Goal: Transaction & Acquisition: Purchase product/service

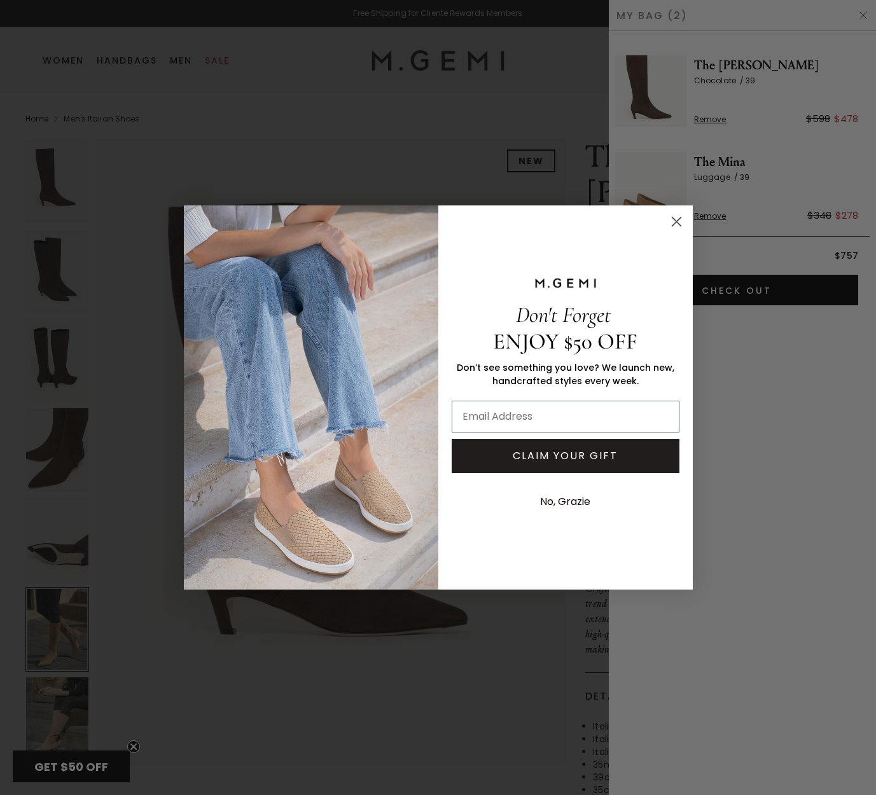
scroll to position [3190, 0]
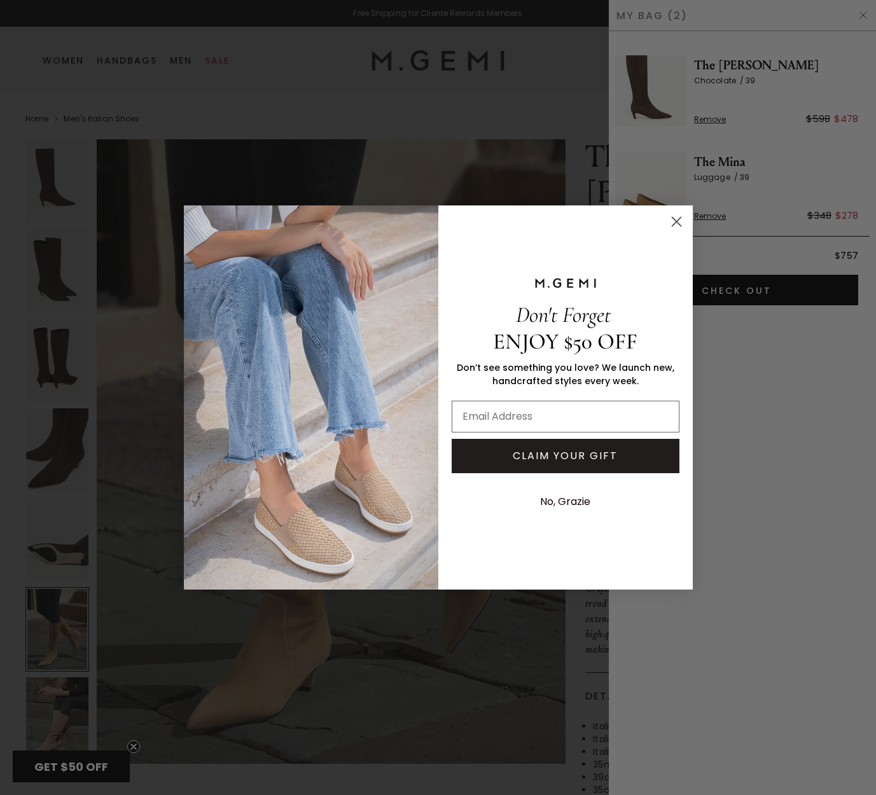
click at [680, 225] on icon "Close dialog" at bounding box center [676, 221] width 9 height 9
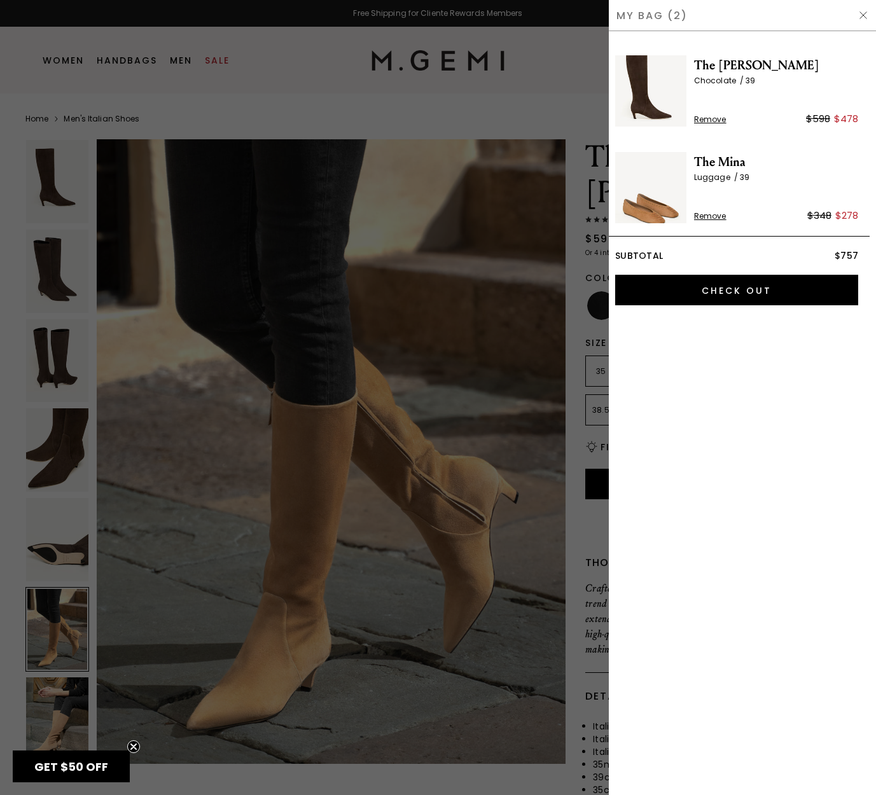
scroll to position [0, 0]
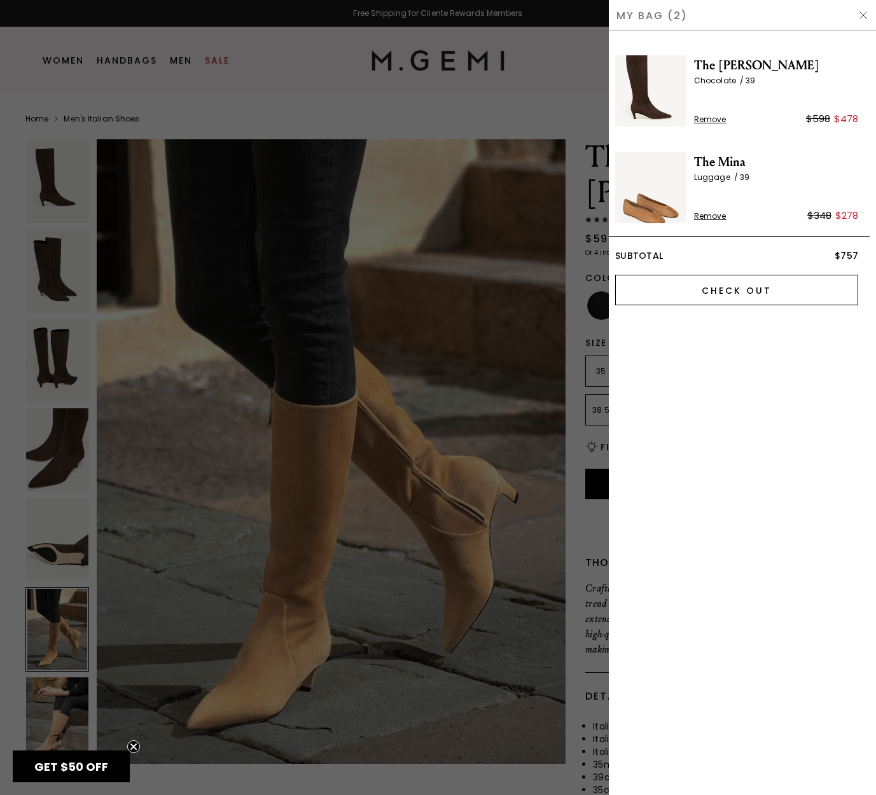
click at [760, 293] on input "Check Out" at bounding box center [736, 290] width 243 height 31
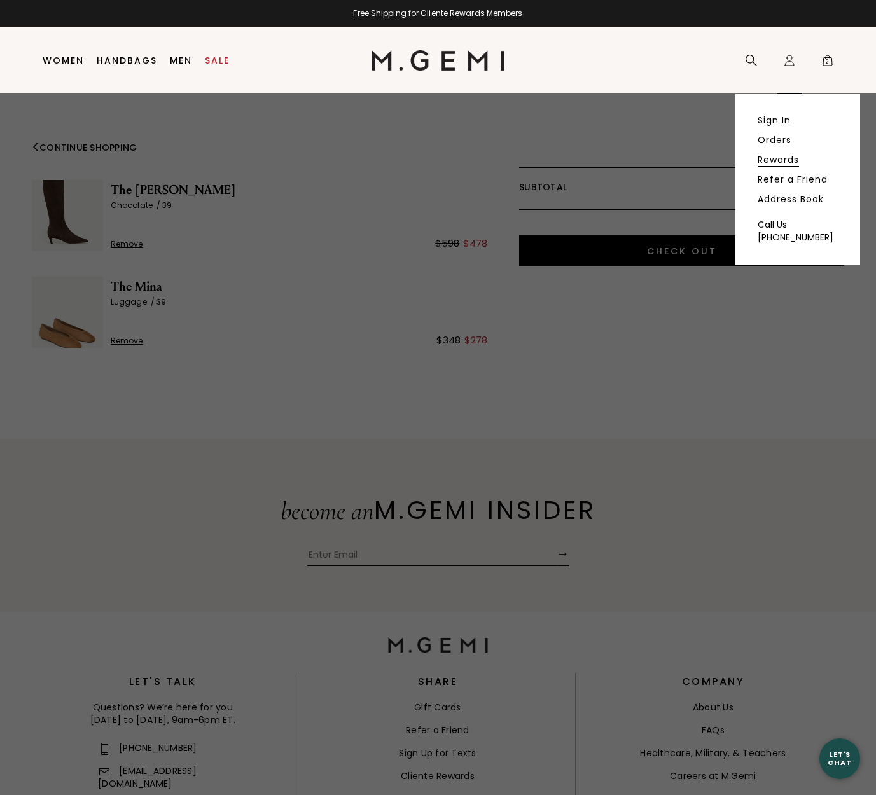
click at [788, 161] on link "Rewards" at bounding box center [778, 159] width 41 height 11
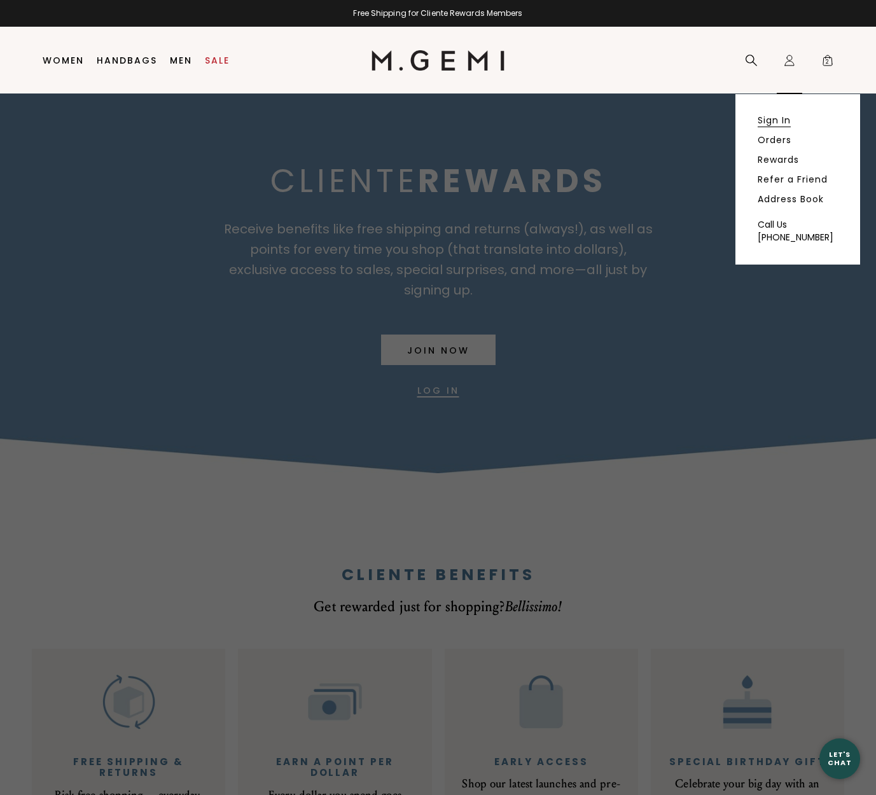
click at [778, 119] on link "Sign In" at bounding box center [774, 120] width 33 height 11
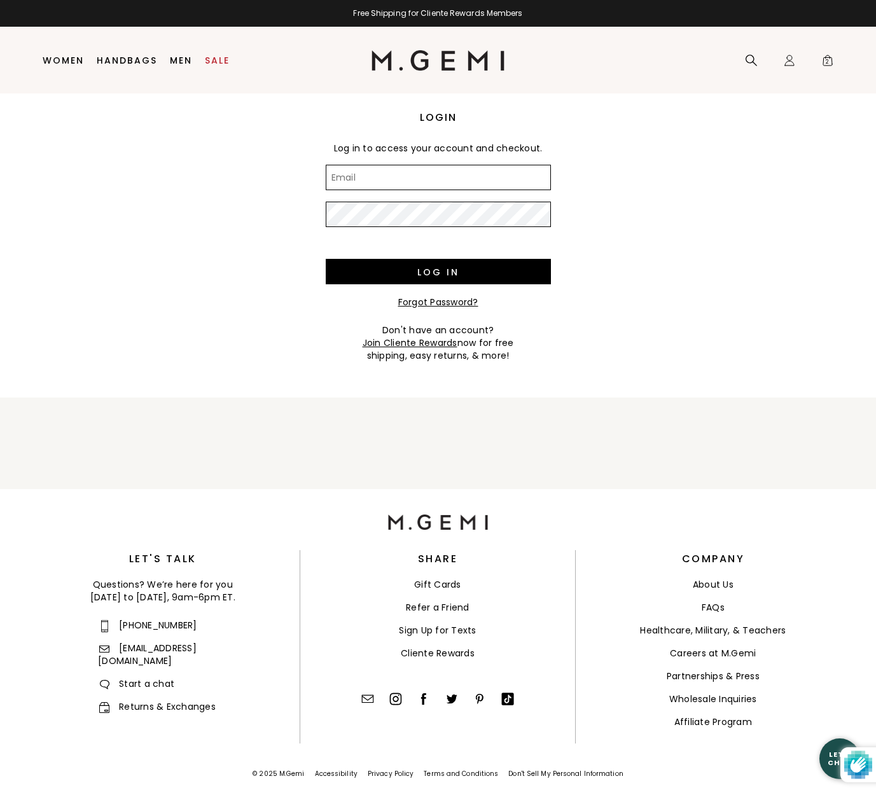
type input "jenno29@aol.com"
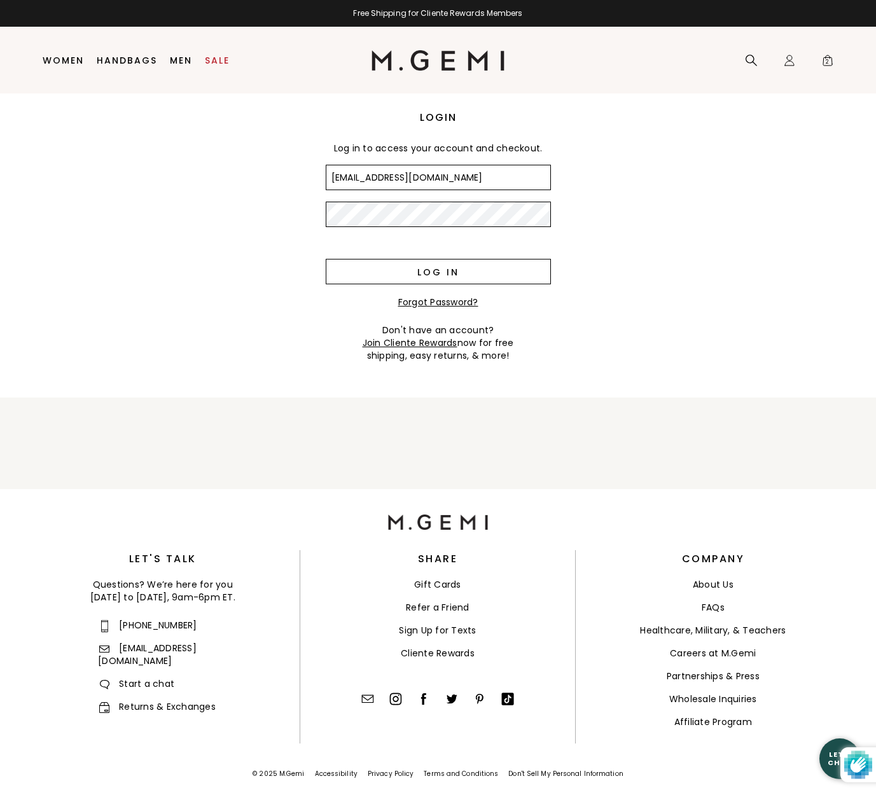
click at [452, 275] on input "Log in" at bounding box center [438, 271] width 225 height 25
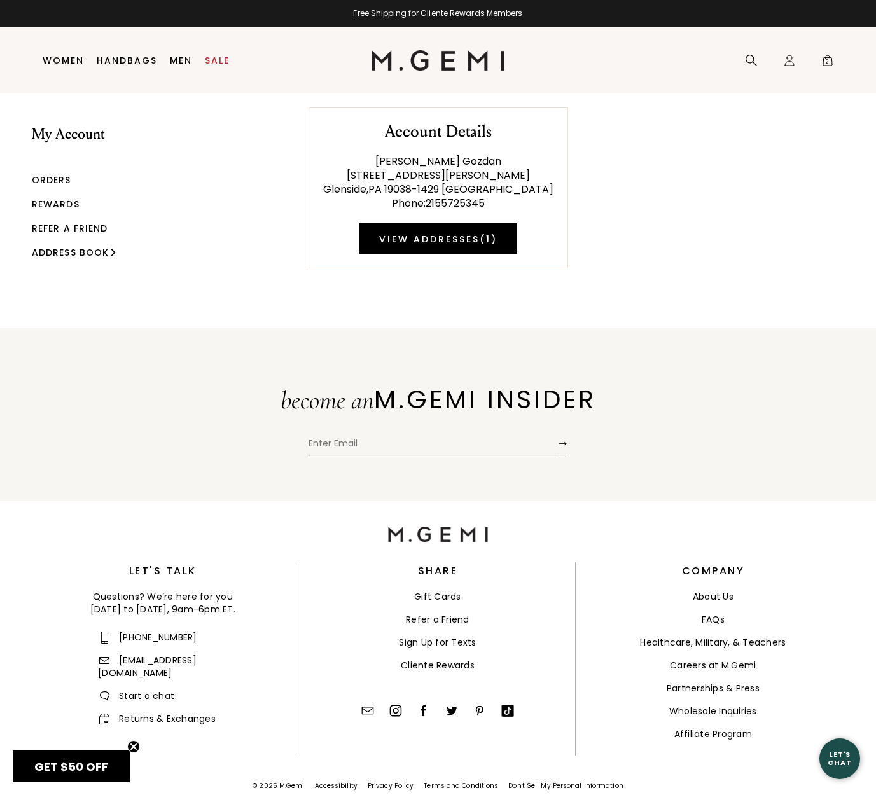
click at [61, 206] on link "Rewards" at bounding box center [56, 204] width 48 height 13
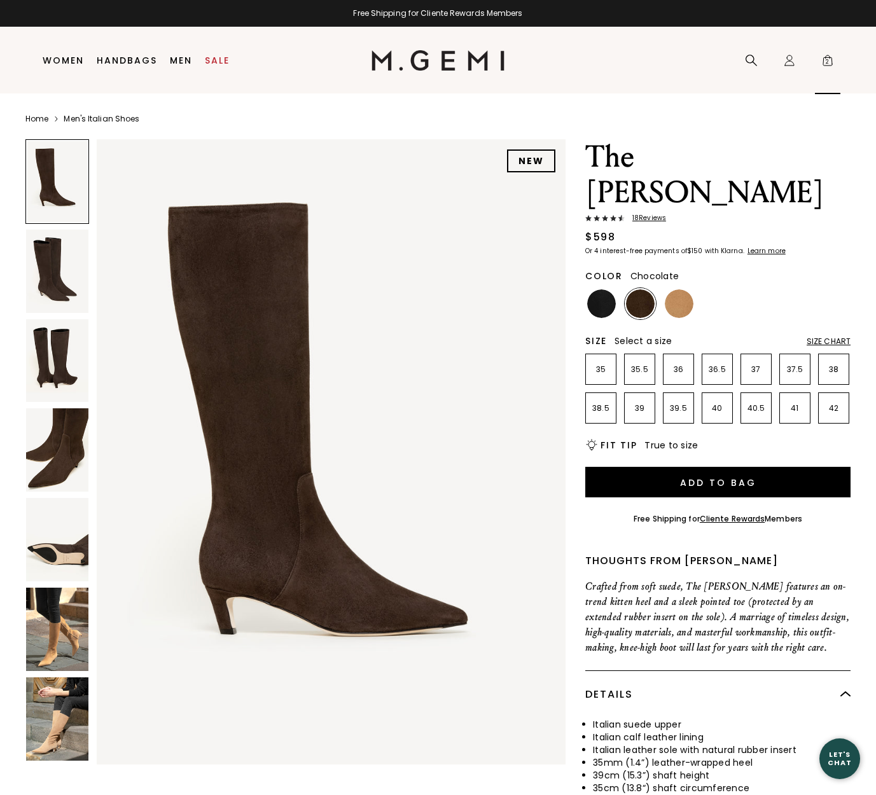
click at [830, 59] on span "2" at bounding box center [828, 63] width 13 height 13
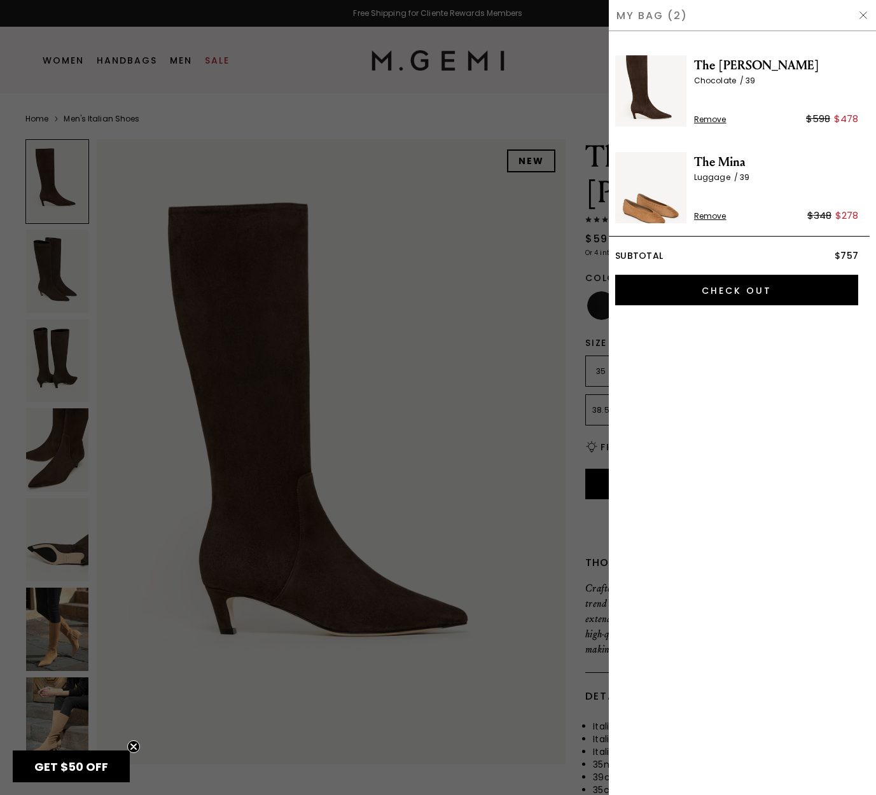
click at [724, 162] on span "The Mina" at bounding box center [776, 162] width 164 height 20
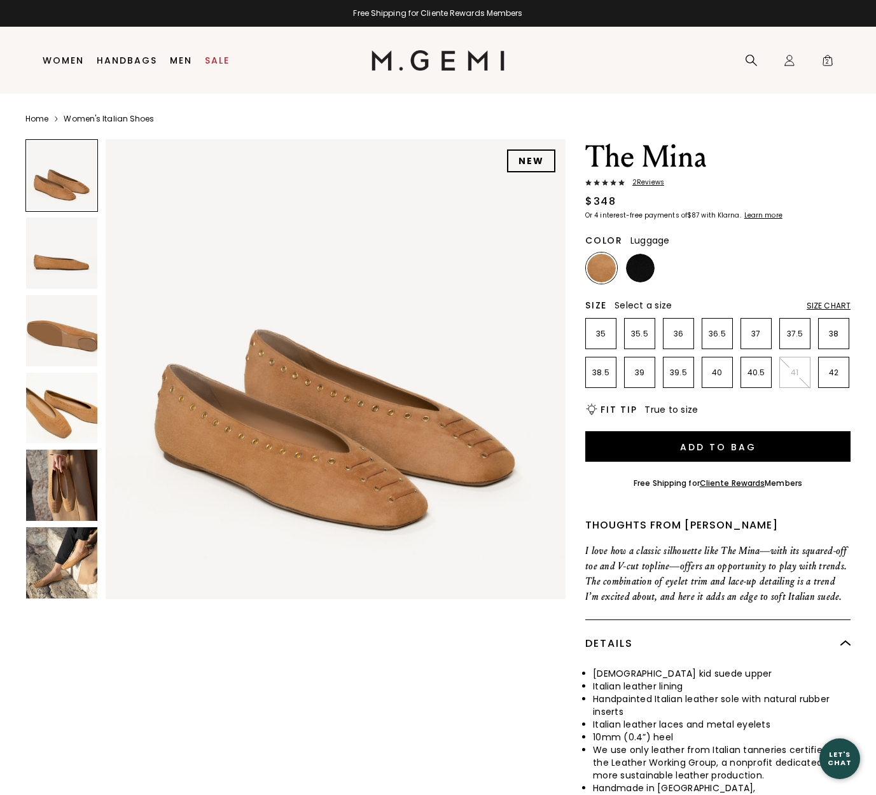
click at [69, 508] on img at bounding box center [61, 485] width 71 height 71
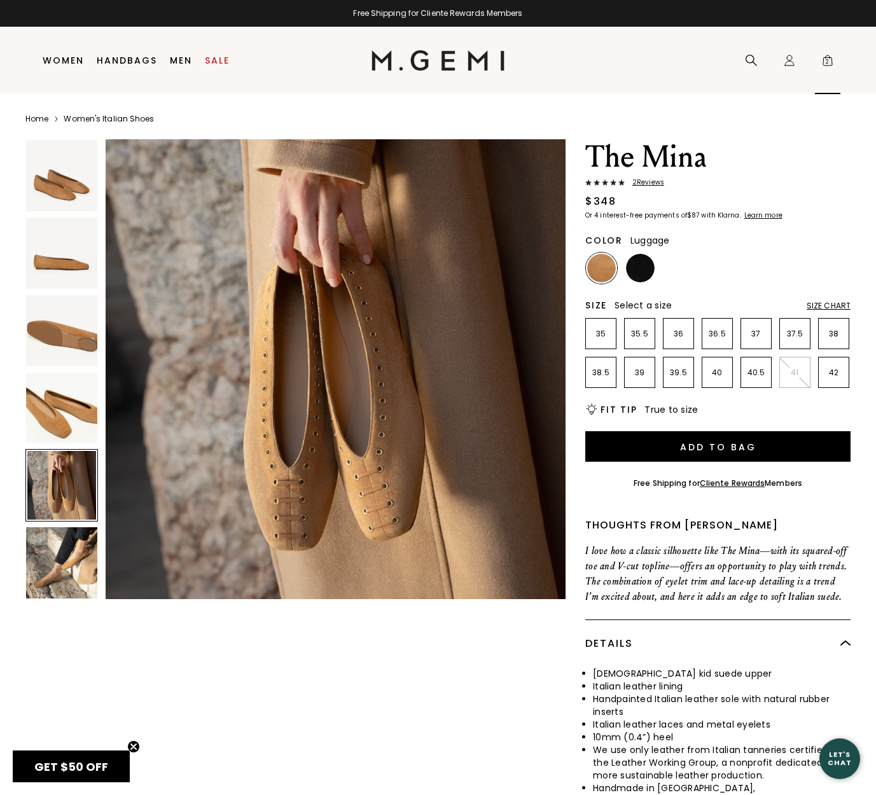
click at [831, 59] on span "2" at bounding box center [828, 63] width 13 height 13
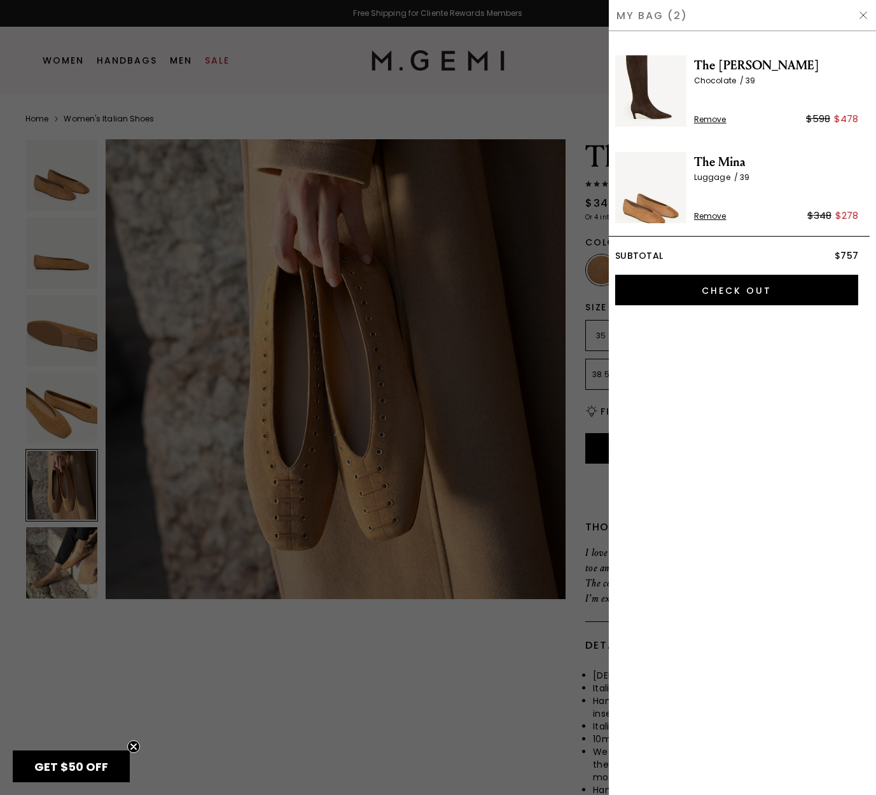
click at [708, 215] on span "Remove" at bounding box center [710, 216] width 32 height 10
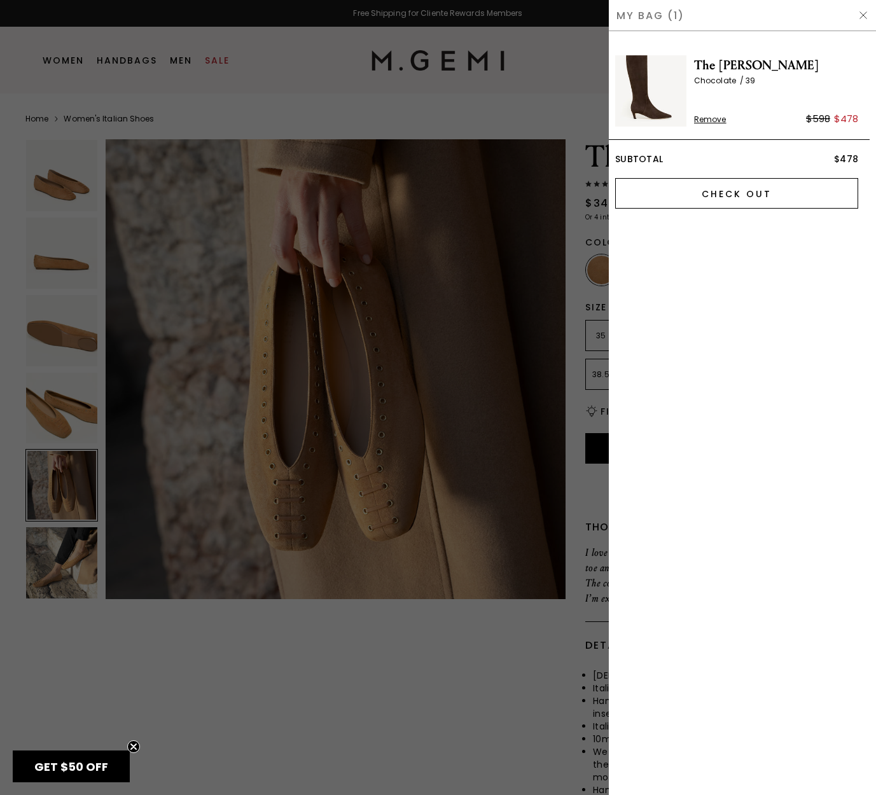
click at [789, 193] on input "Check Out" at bounding box center [736, 193] width 243 height 31
